Goal: Information Seeking & Learning: Learn about a topic

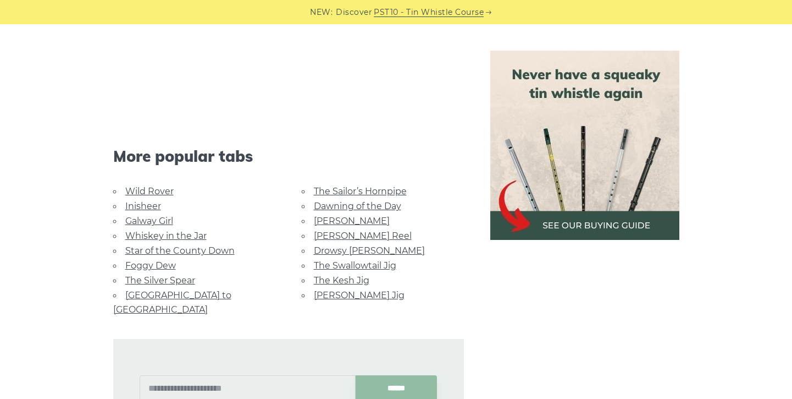
scroll to position [2640, 0]
click at [160, 292] on link "[GEOGRAPHIC_DATA] to [GEOGRAPHIC_DATA]" at bounding box center [172, 302] width 118 height 25
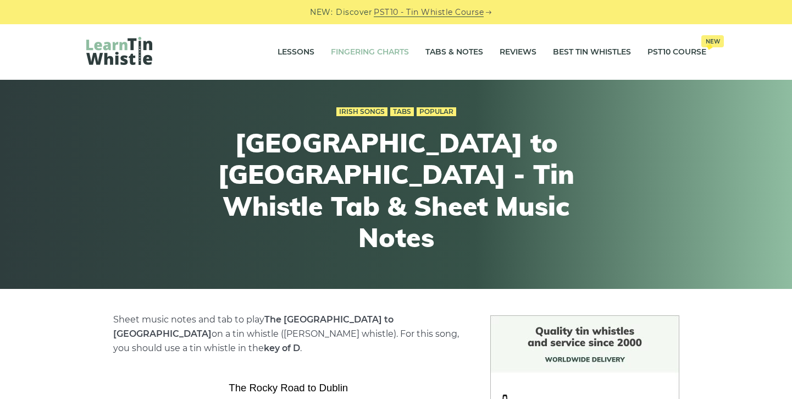
click at [349, 50] on link "Fingering Charts" at bounding box center [370, 51] width 78 height 27
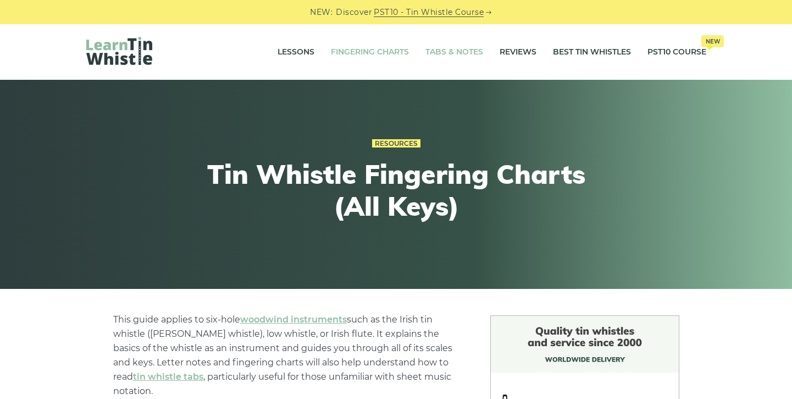
click at [462, 54] on link "Tabs & Notes" at bounding box center [454, 51] width 58 height 27
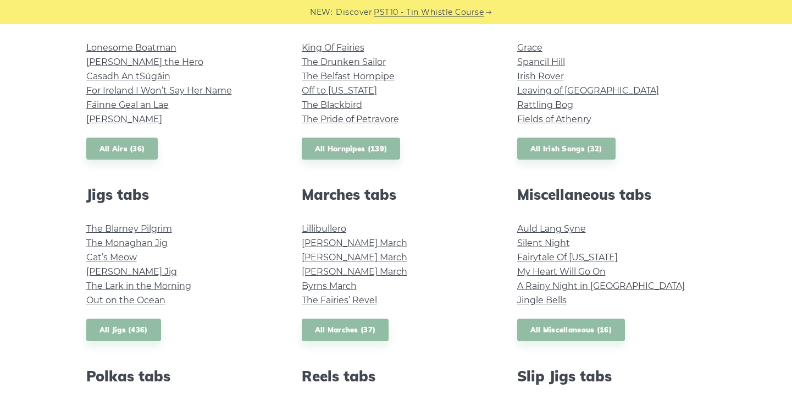
scroll to position [468, 0]
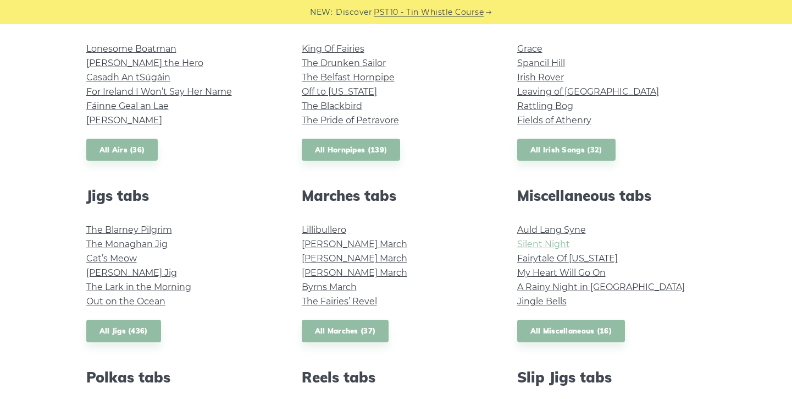
click at [521, 246] on link "Silent Night" at bounding box center [543, 244] width 53 height 10
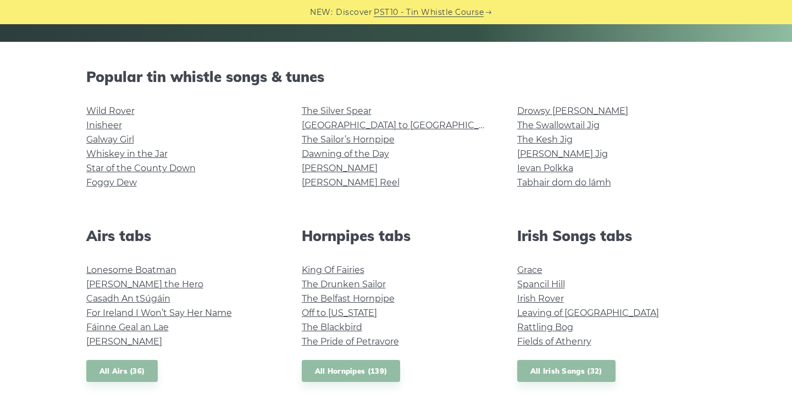
scroll to position [237, 0]
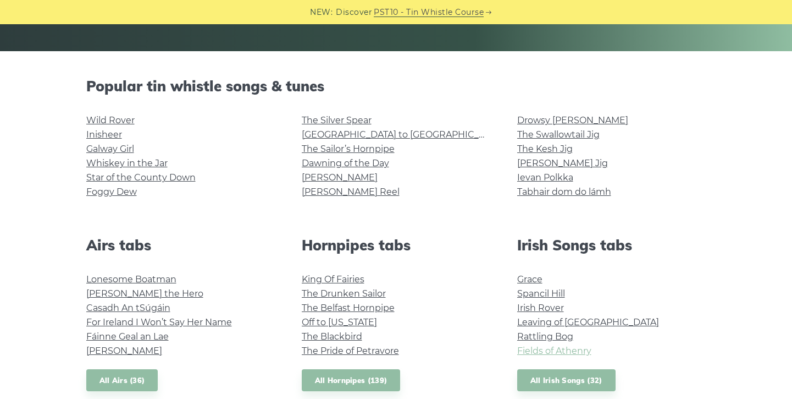
click at [543, 349] on link "Fields of Athenry" at bounding box center [554, 350] width 74 height 10
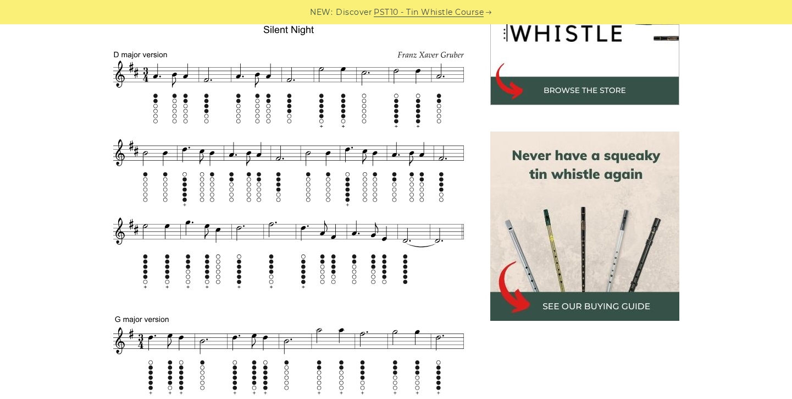
scroll to position [391, 0]
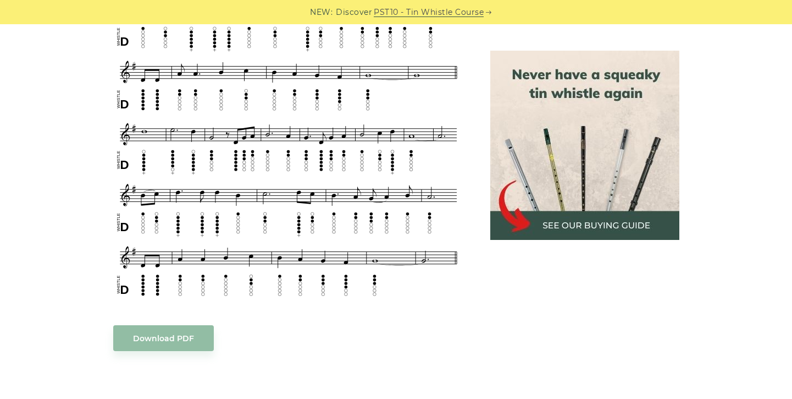
scroll to position [552, 0]
